Goal: Transaction & Acquisition: Obtain resource

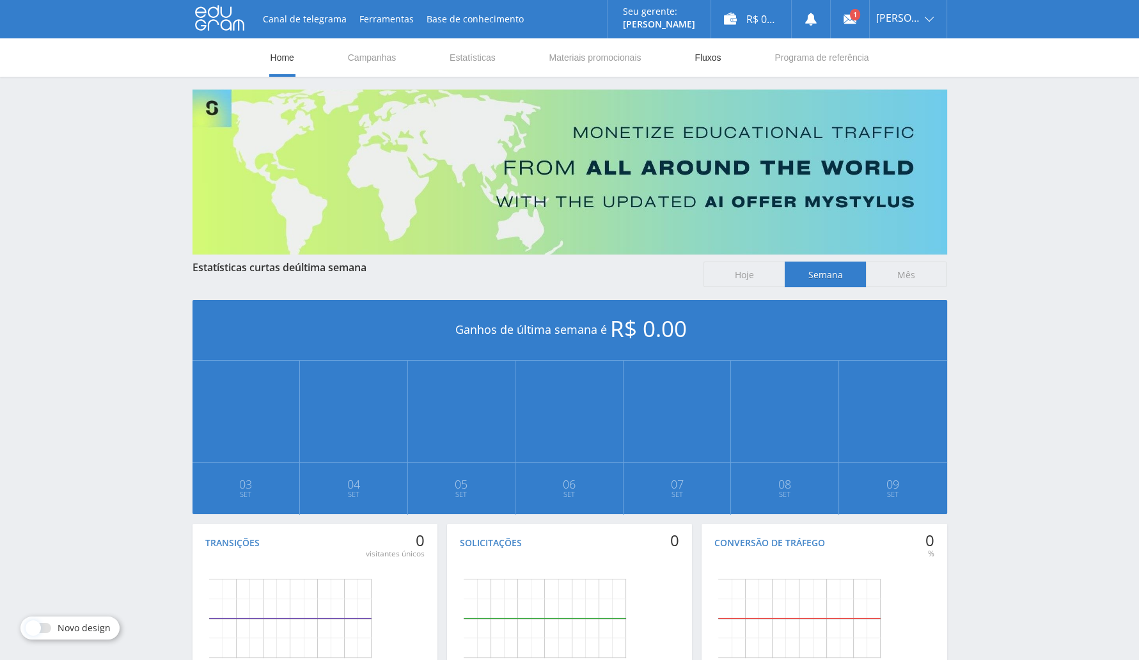
click at [711, 57] on link "Fluxos" at bounding box center [708, 57] width 29 height 38
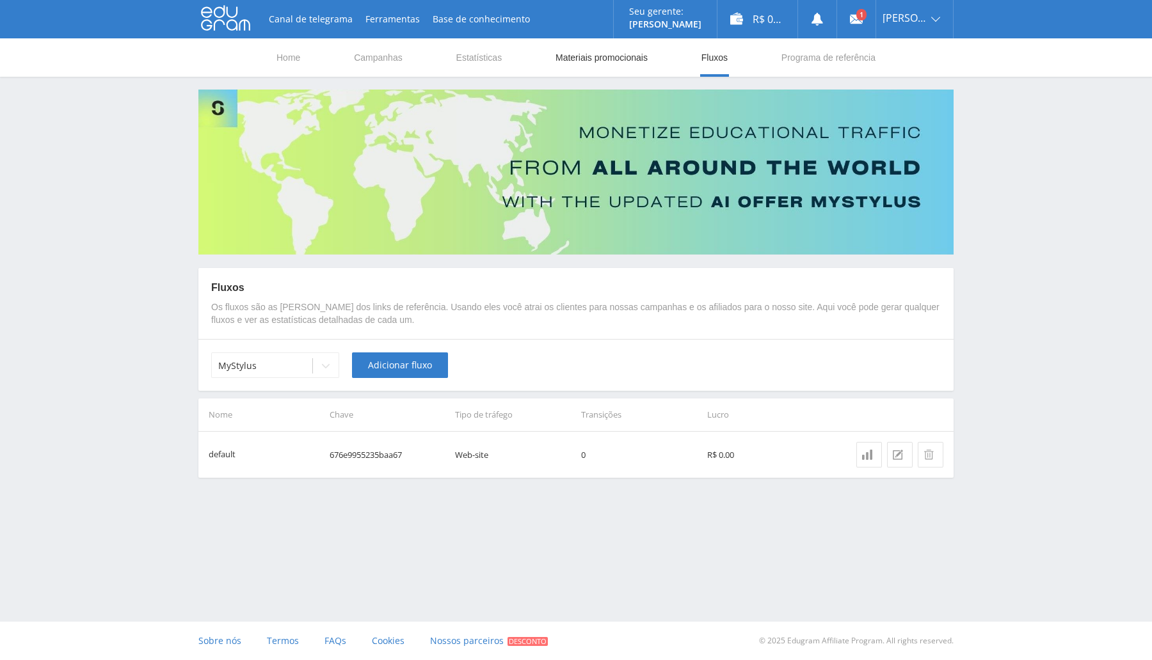
click at [623, 52] on link "Materiais promocionais" at bounding box center [601, 57] width 95 height 38
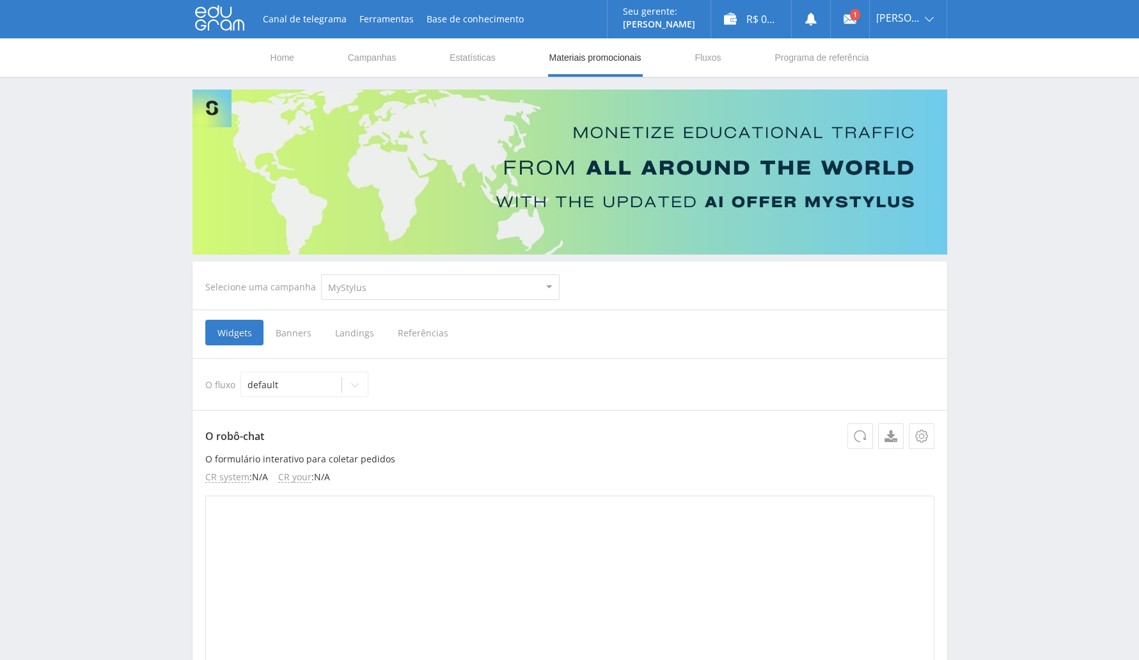
click at [425, 280] on select "MyStylus MyStylus - Revshare Studybay Studybay [GEOGRAPHIC_DATA] Study AI (RevS…" at bounding box center [440, 287] width 239 height 26
click at [321, 274] on select "MyStylus MyStylus - Revshare Studybay Studybay [GEOGRAPHIC_DATA] Study AI (RevS…" at bounding box center [440, 287] width 239 height 26
click at [445, 287] on select "MyStylus MyStylus - Revshare Studybay Studybay [GEOGRAPHIC_DATA] Study AI (RevS…" at bounding box center [440, 287] width 239 height 26
click at [321, 274] on select "MyStylus MyStylus - Revshare Studybay Studybay [GEOGRAPHIC_DATA] Study AI (RevS…" at bounding box center [440, 287] width 239 height 26
click at [425, 327] on span "Referências" at bounding box center [423, 333] width 75 height 26
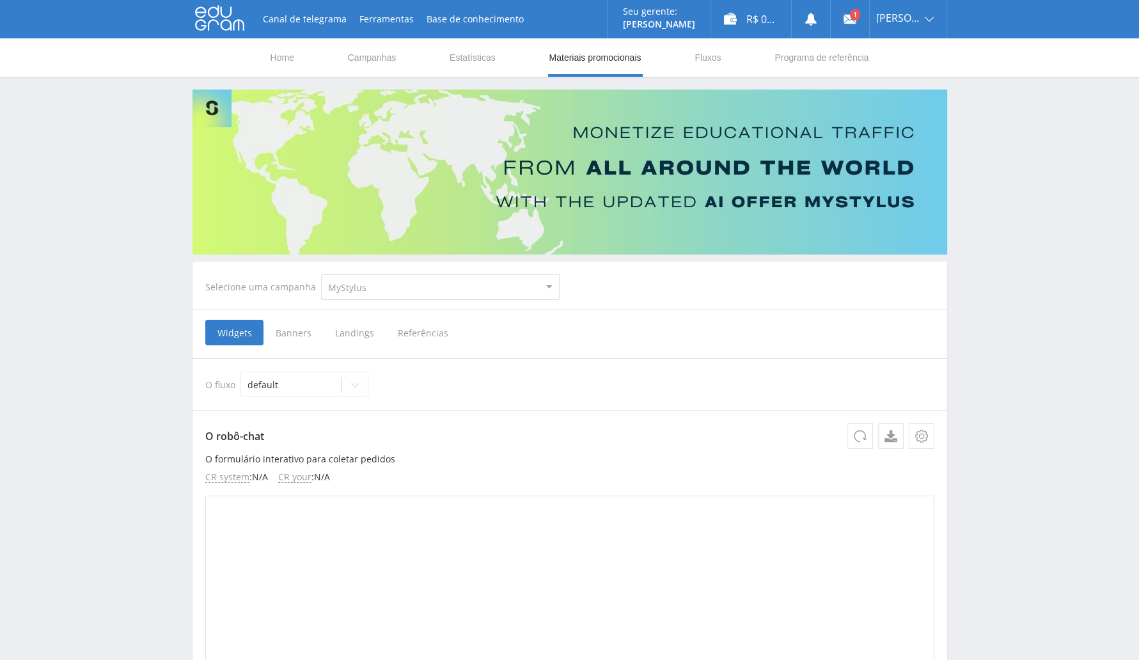
click at [0, 0] on input "Referências" at bounding box center [0, 0] width 0 height 0
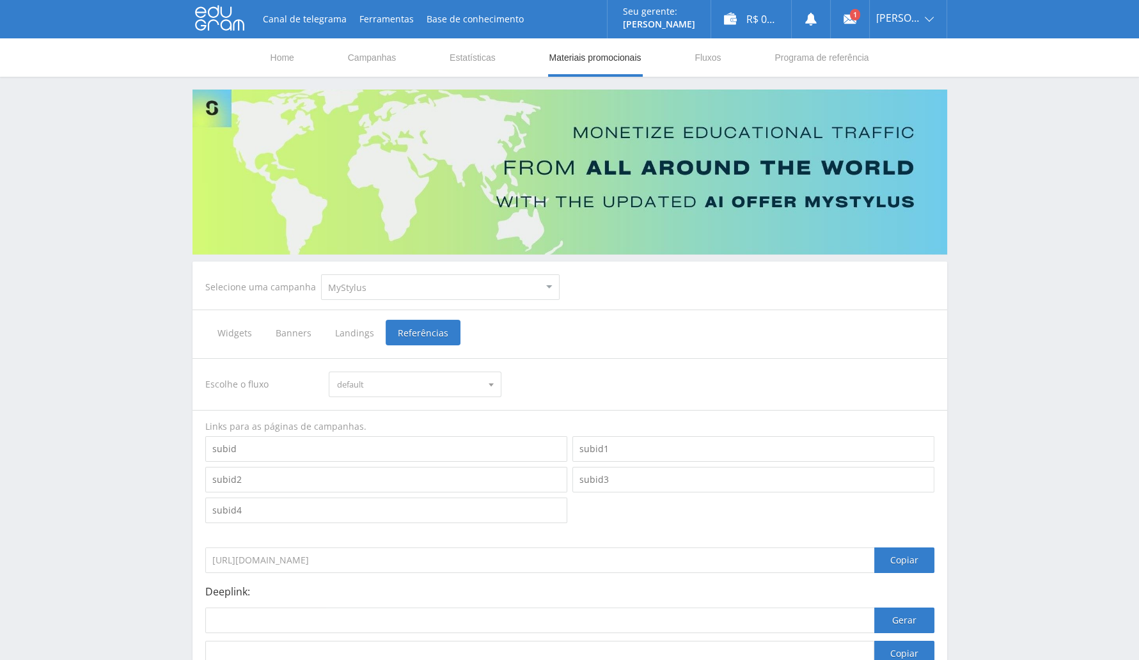
scroll to position [109, 0]
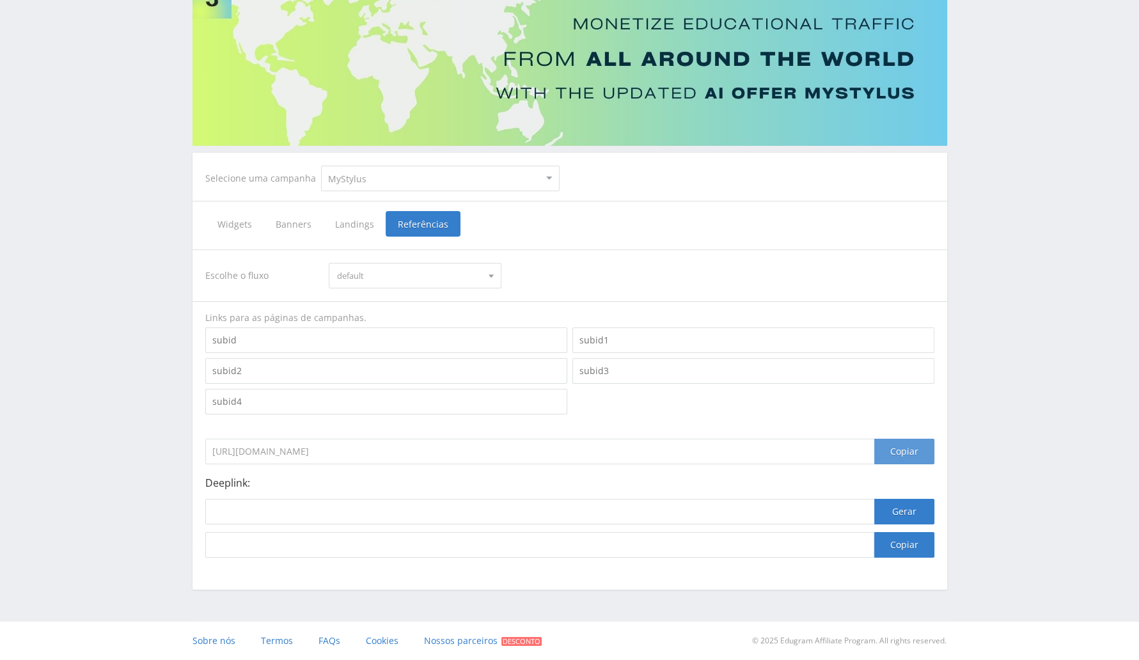
click at [892, 456] on div "Copiar" at bounding box center [905, 452] width 60 height 26
click at [910, 447] on div "Copiar" at bounding box center [905, 452] width 60 height 26
click at [523, 167] on select "MyStylus MyStylus - Revshare Studybay Studybay [GEOGRAPHIC_DATA] Study AI (RevS…" at bounding box center [440, 179] width 239 height 26
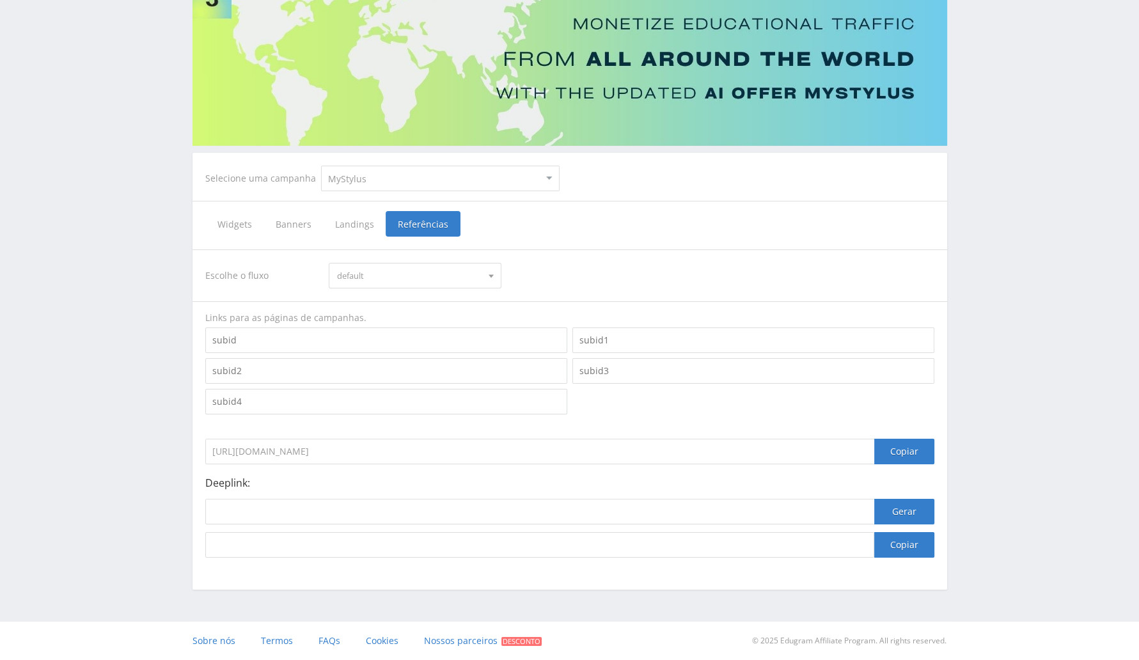
click at [321, 166] on select "MyStylus MyStylus - Revshare Studybay Studybay Brazil Study AI (RevShare)" at bounding box center [440, 179] width 239 height 26
click at [908, 459] on div "Copiar" at bounding box center [905, 452] width 60 height 26
click at [914, 448] on div "Copiar" at bounding box center [905, 452] width 60 height 26
click at [531, 267] on div "Escolhe o fluxo default default" at bounding box center [569, 276] width 729 height 26
drag, startPoint x: 390, startPoint y: 180, endPoint x: 399, endPoint y: 184, distance: 9.4
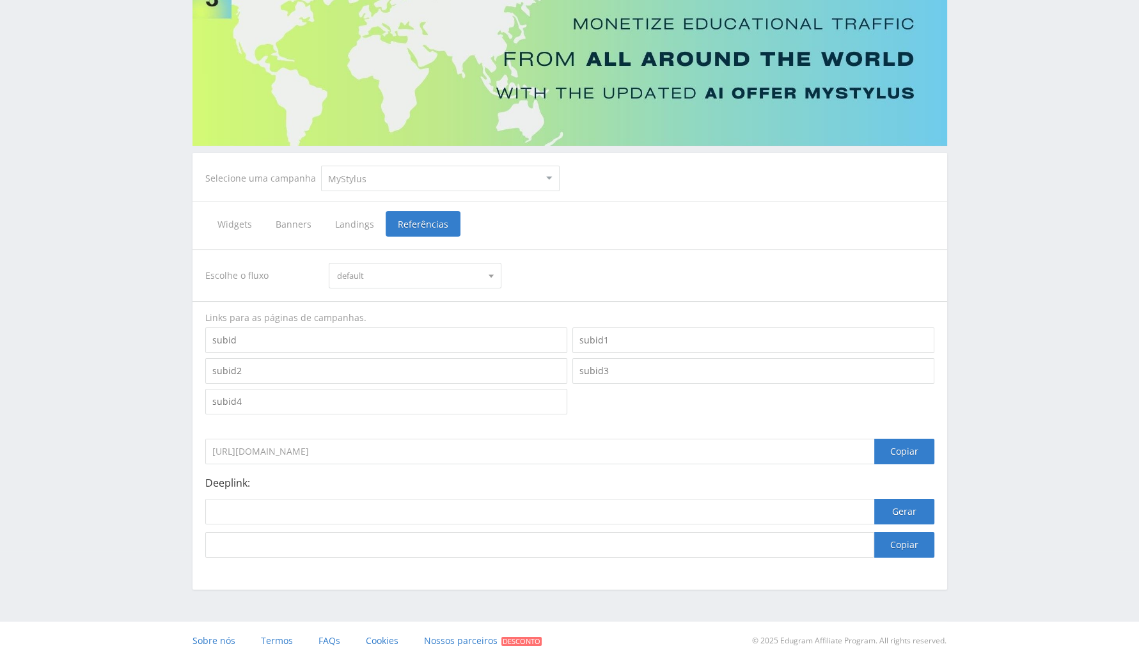
click at [390, 180] on select "MyStylus MyStylus - Revshare Studybay Studybay Brazil Study AI (RevShare)" at bounding box center [440, 179] width 239 height 26
click at [321, 166] on select "MyStylus MyStylus - Revshare Studybay Studybay Brazil Study AI (RevShare)" at bounding box center [440, 179] width 239 height 26
click at [889, 450] on div "Copiar" at bounding box center [905, 452] width 60 height 26
click at [422, 177] on select "MyStylus MyStylus - Revshare Studybay Studybay Brazil Study AI (RevShare)" at bounding box center [440, 179] width 239 height 26
select select "341"
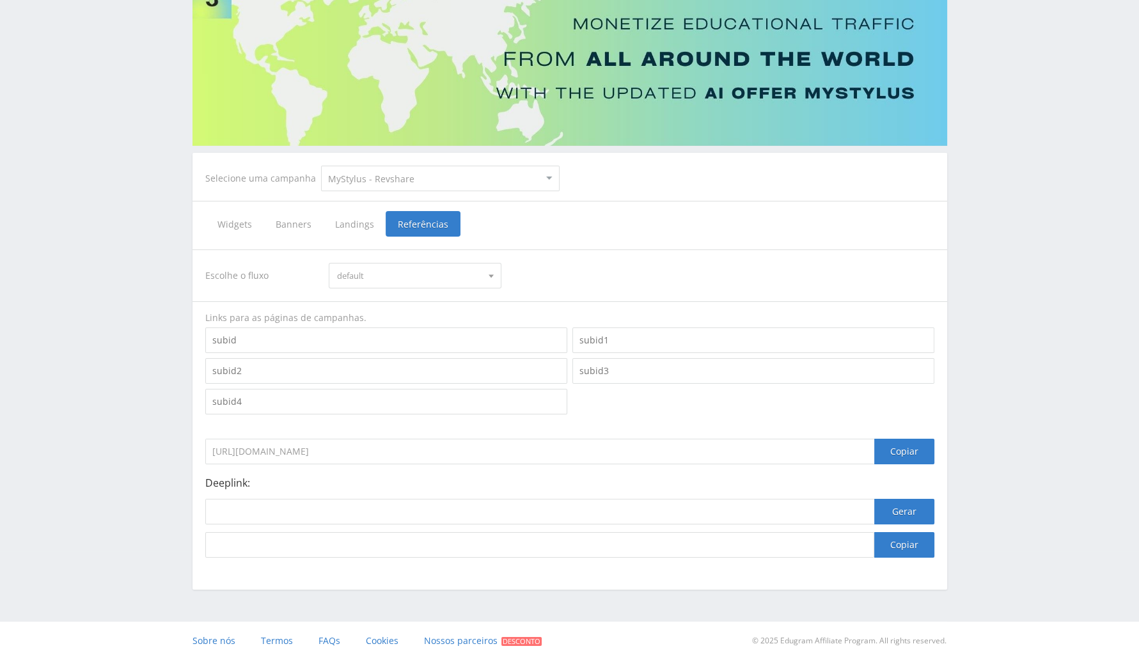
click at [321, 166] on select "MyStylus MyStylus - Revshare Studybay Studybay Brazil Study AI (RevShare)" at bounding box center [440, 179] width 239 height 26
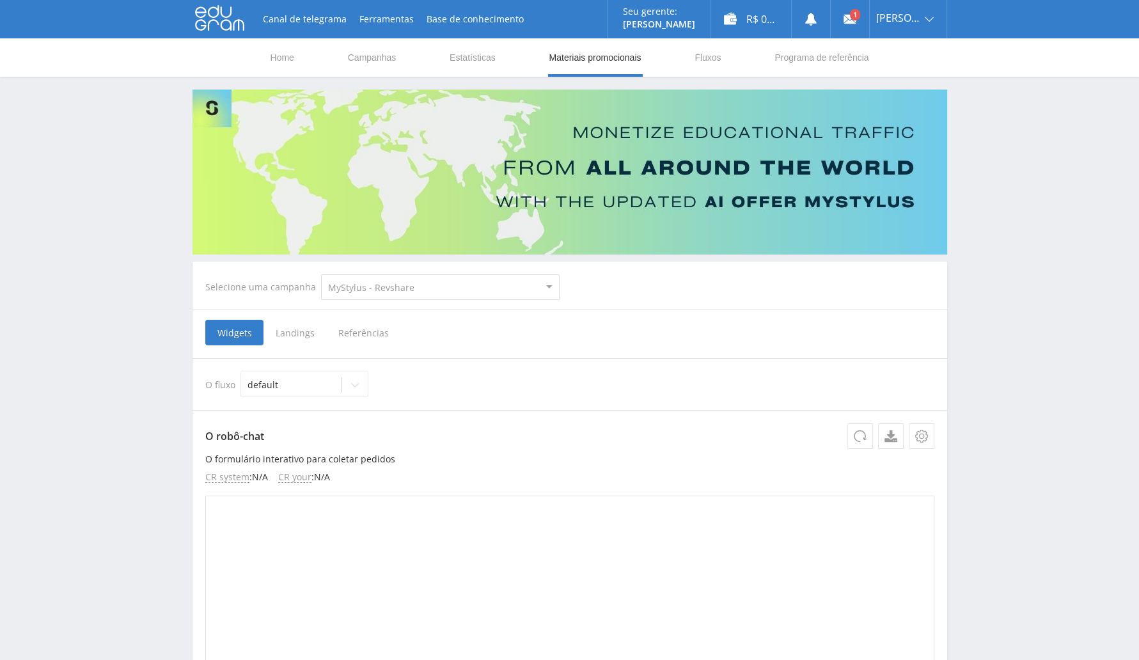
click at [383, 325] on span "Referências" at bounding box center [363, 333] width 75 height 26
click at [0, 0] on input "Referências" at bounding box center [0, 0] width 0 height 0
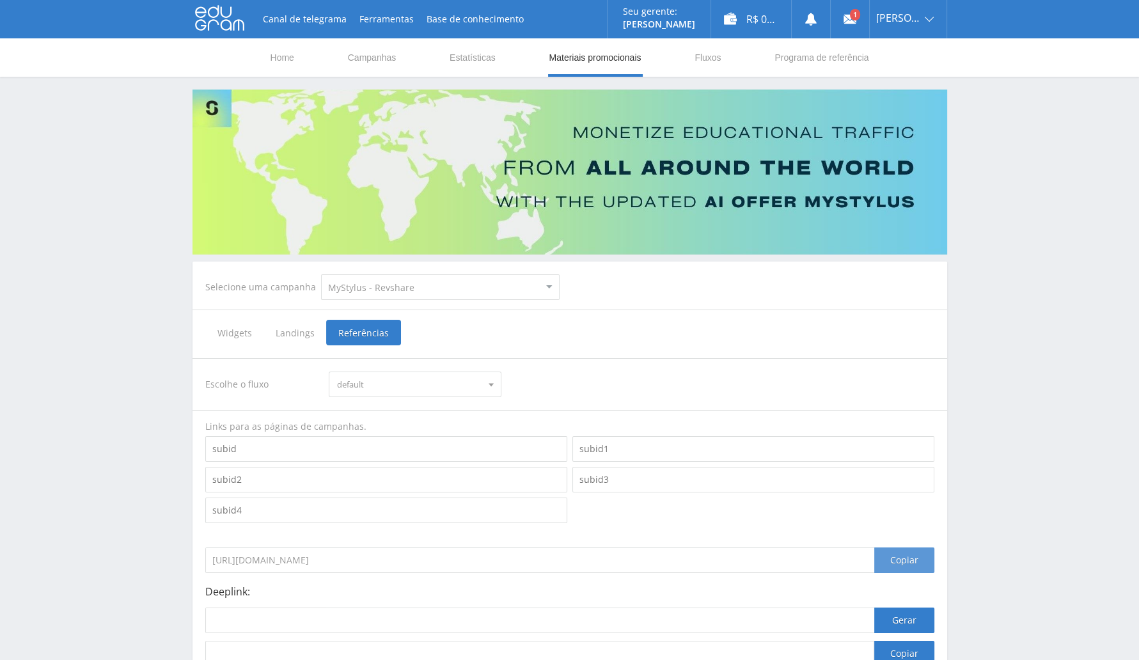
click at [912, 560] on div "Copiar" at bounding box center [905, 561] width 60 height 26
click at [454, 282] on select "MyStylus MyStylus - Revshare Studybay Studybay Brazil Study AI (RevShare)" at bounding box center [440, 287] width 239 height 26
select select "3"
click at [321, 274] on select "MyStylus MyStylus - Revshare Studybay Studybay Brazil Study AI (RevShare)" at bounding box center [440, 287] width 239 height 26
select select "3"
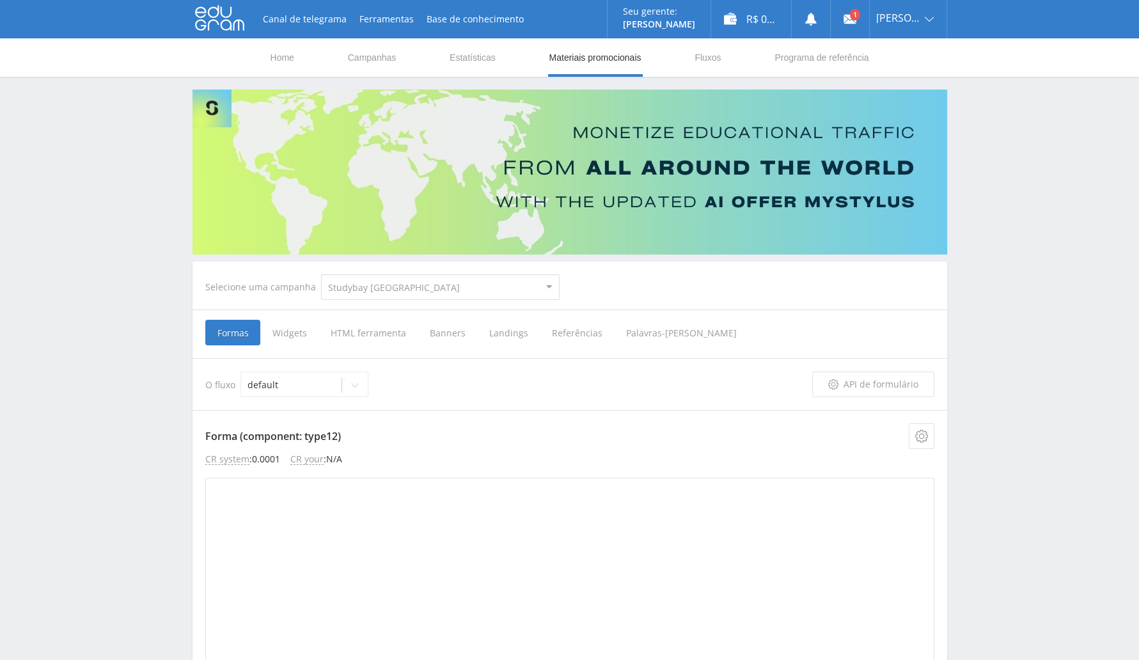
click at [568, 337] on span "Referências" at bounding box center [577, 333] width 74 height 26
click at [0, 0] on input "Referências" at bounding box center [0, 0] width 0 height 0
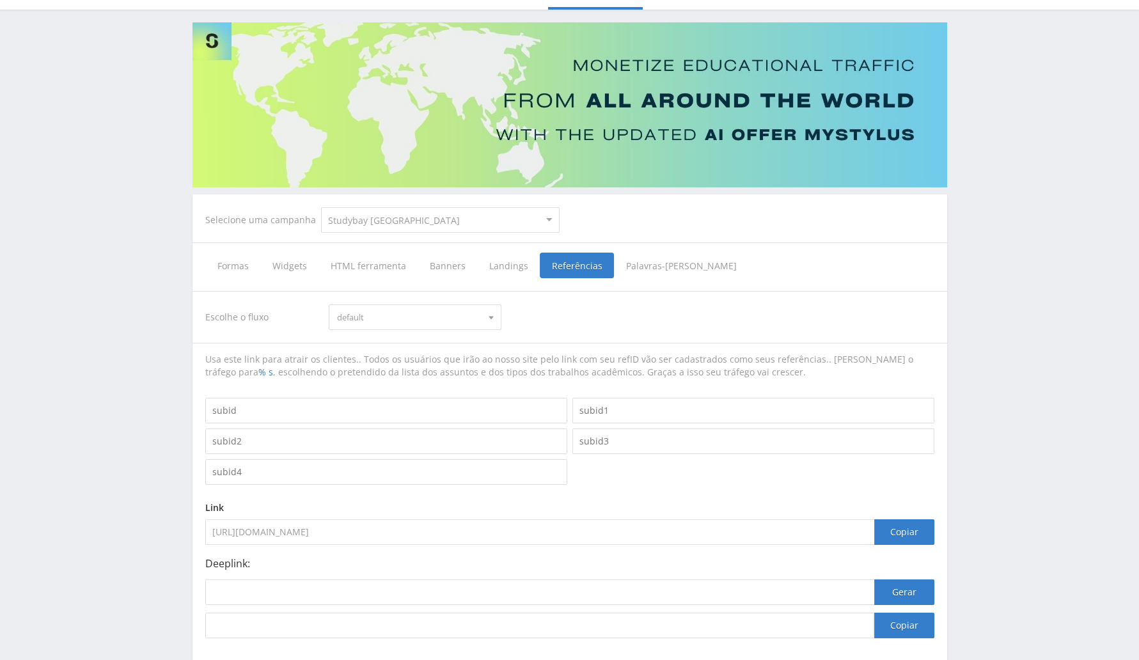
scroll to position [147, 0]
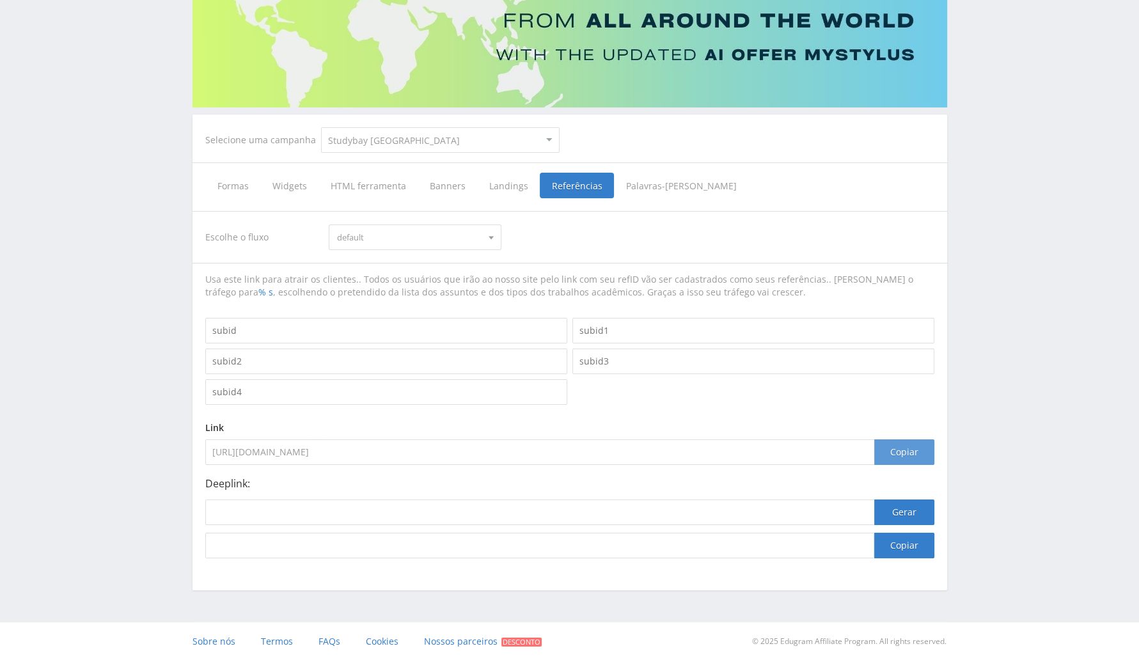
click at [907, 453] on div "Copiar" at bounding box center [905, 453] width 60 height 26
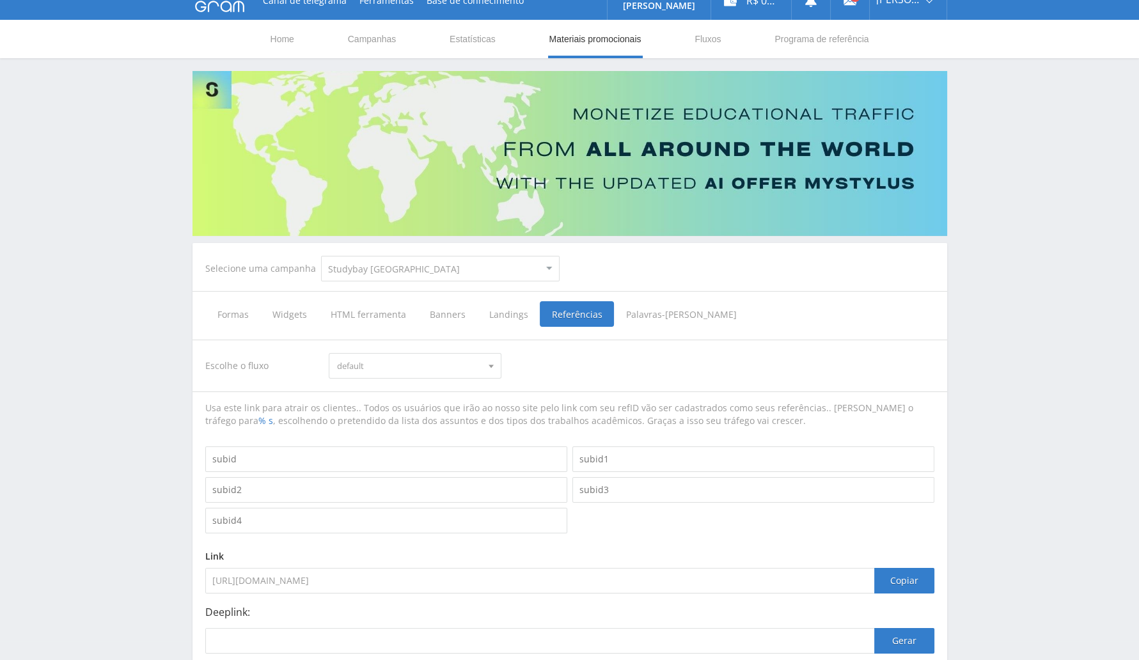
scroll to position [0, 0]
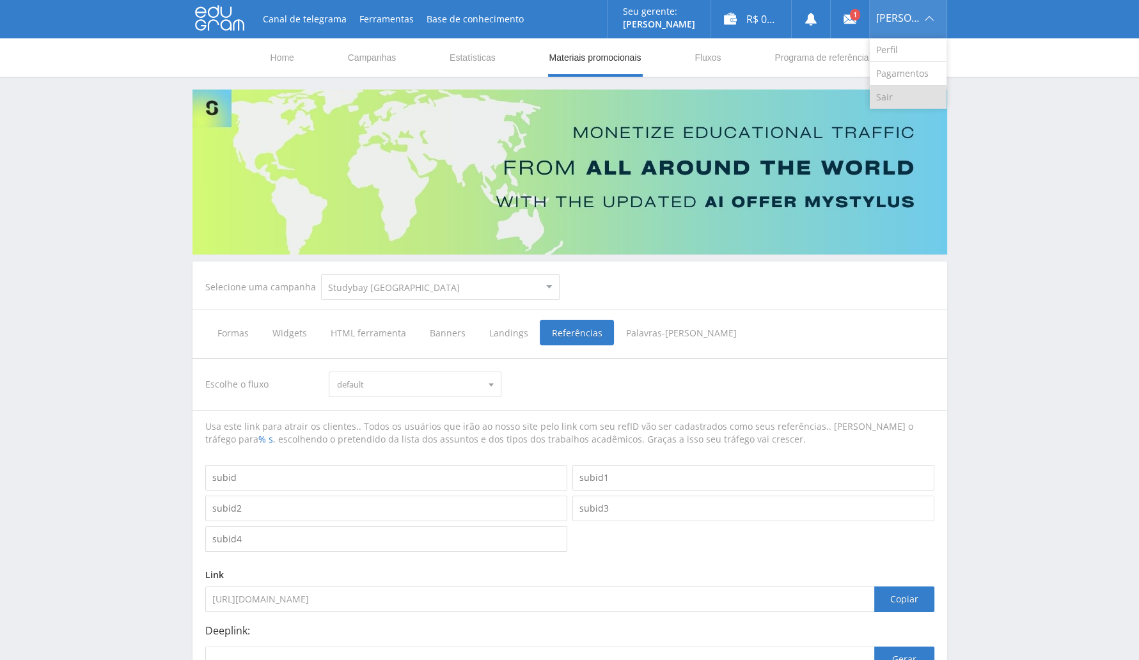
click at [905, 97] on link "Sair" at bounding box center [908, 97] width 77 height 23
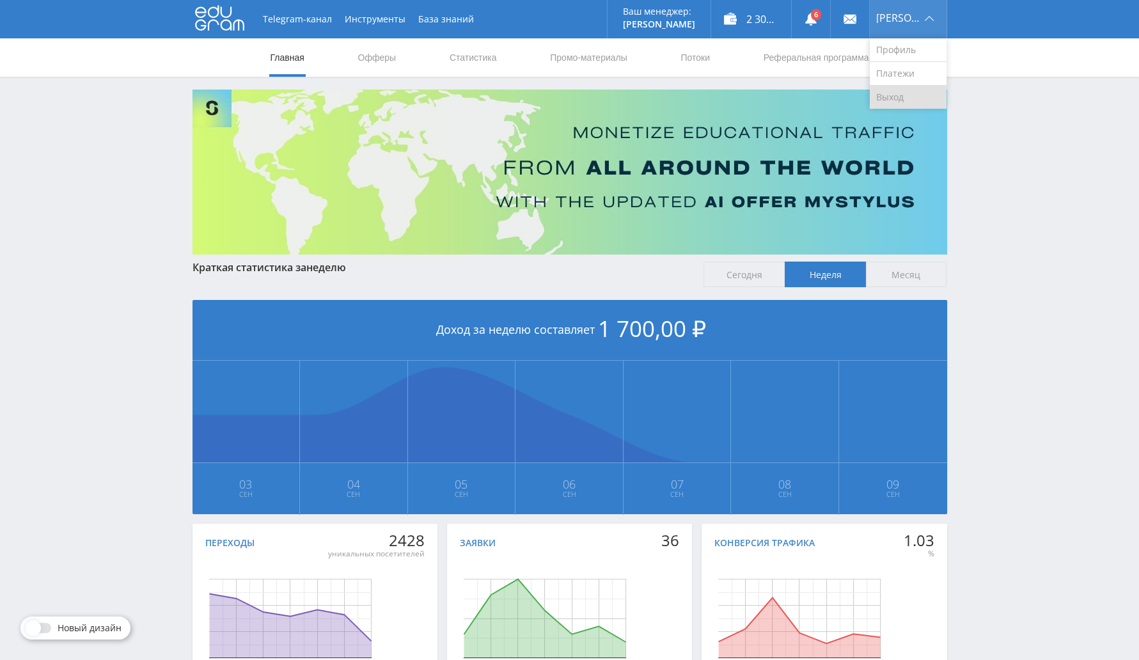
click at [898, 103] on link "Выход" at bounding box center [908, 97] width 77 height 23
